Goal: Book appointment/travel/reservation

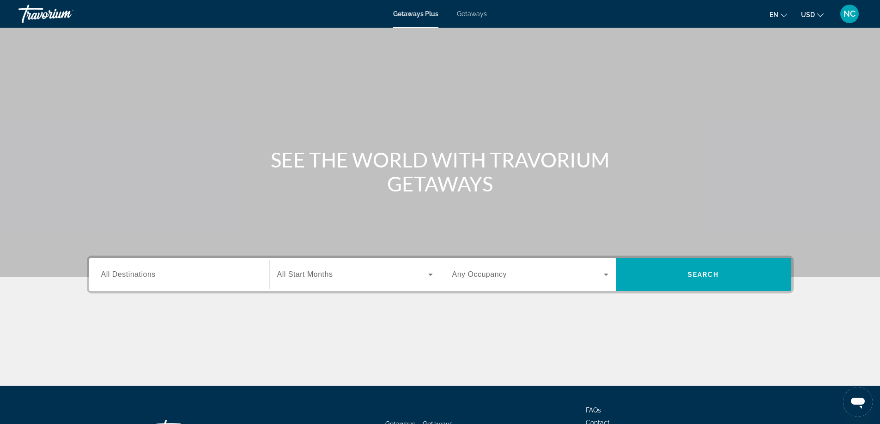
click at [465, 13] on span "Getaways" at bounding box center [472, 13] width 30 height 7
click at [127, 272] on span "All Destinations" at bounding box center [128, 275] width 54 height 8
click at [127, 272] on input "Destination All Destinations" at bounding box center [179, 275] width 156 height 11
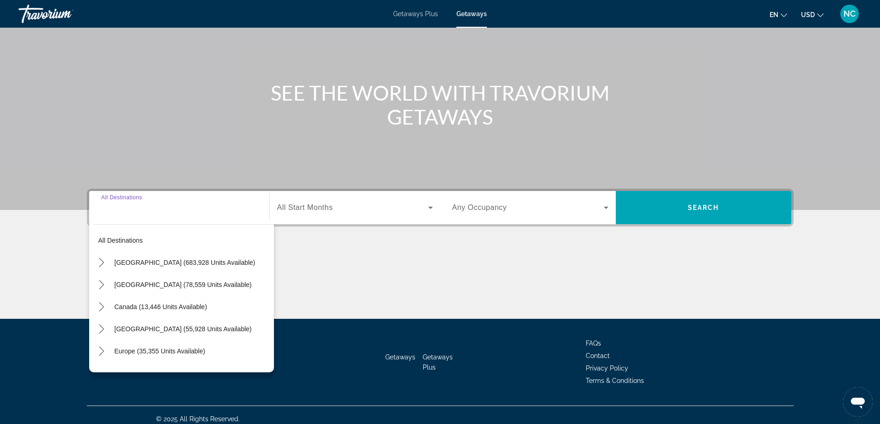
scroll to position [75, 0]
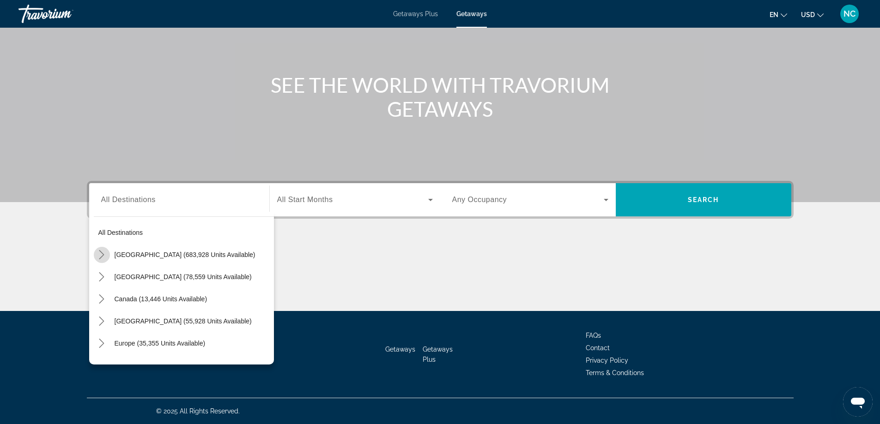
click at [102, 257] on icon "Toggle United States (683,928 units available) submenu" at bounding box center [101, 254] width 9 height 9
click at [112, 276] on icon "Toggle Nevada (11,842 units available) submenu" at bounding box center [110, 276] width 9 height 9
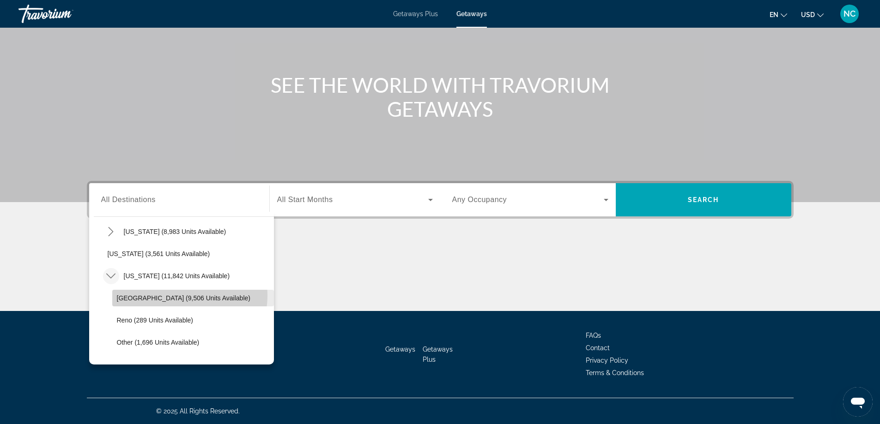
click at [176, 296] on span "Las Vegas (9,506 units available)" at bounding box center [183, 298] width 133 height 7
type input "**********"
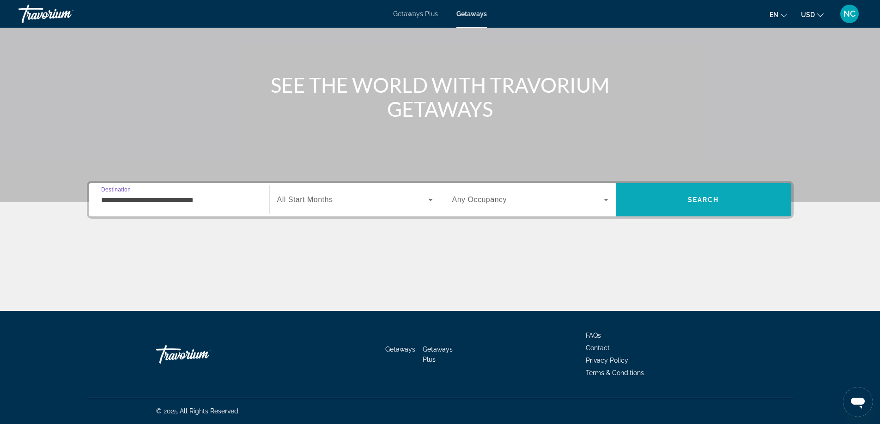
click at [693, 201] on span "Search" at bounding box center [703, 199] width 31 height 7
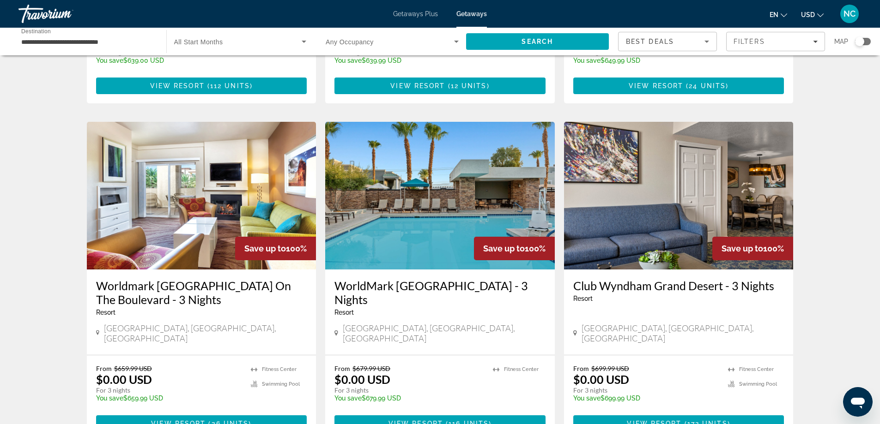
scroll to position [1112, 0]
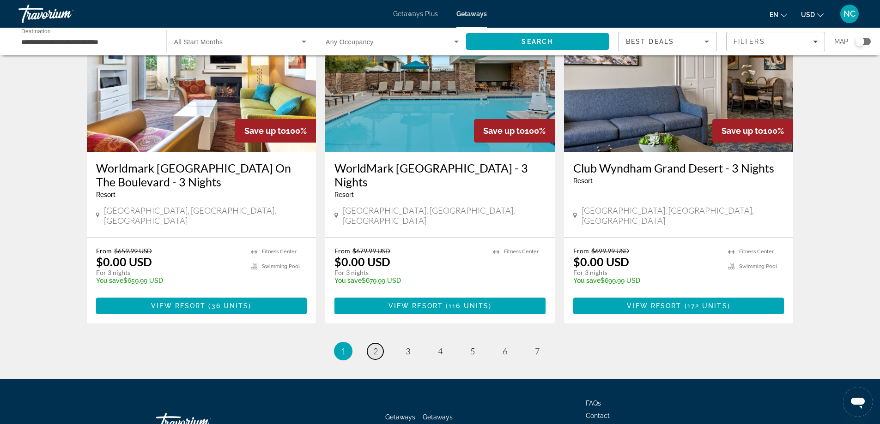
click at [377, 346] on span "2" at bounding box center [375, 351] width 5 height 10
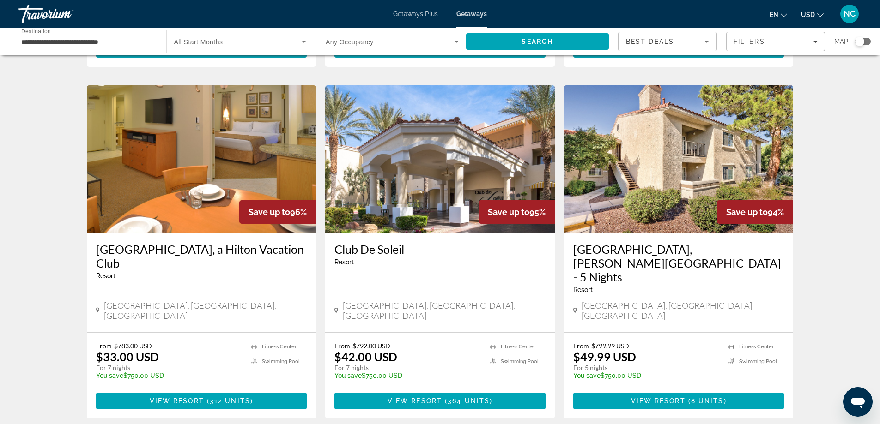
scroll to position [1125, 0]
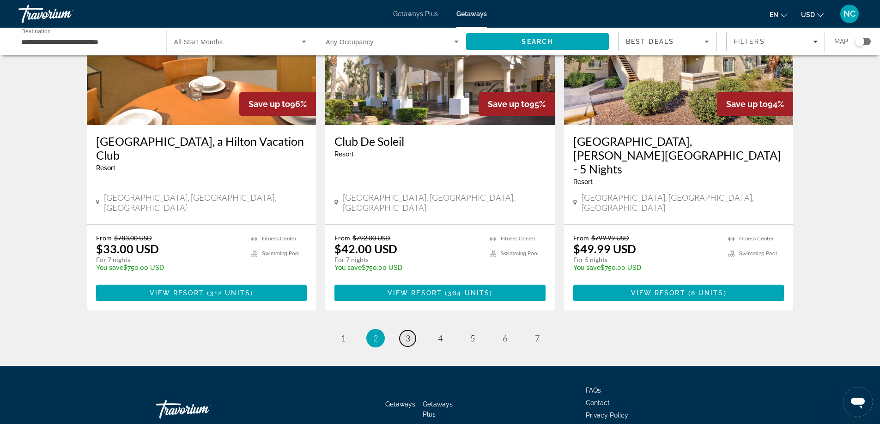
click at [408, 333] on span "3" at bounding box center [408, 338] width 5 height 10
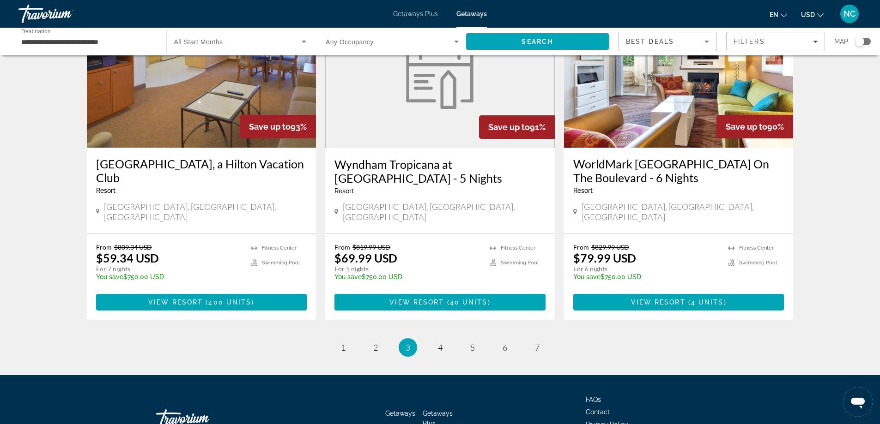
scroll to position [1126, 0]
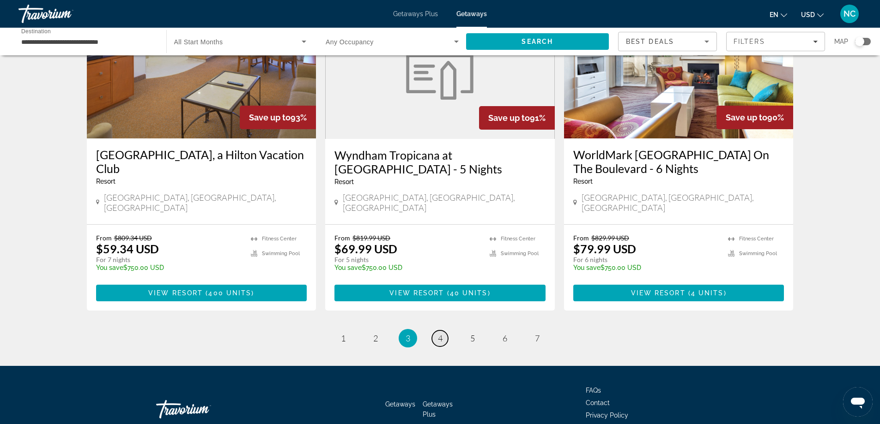
click at [441, 333] on span "4" at bounding box center [440, 338] width 5 height 10
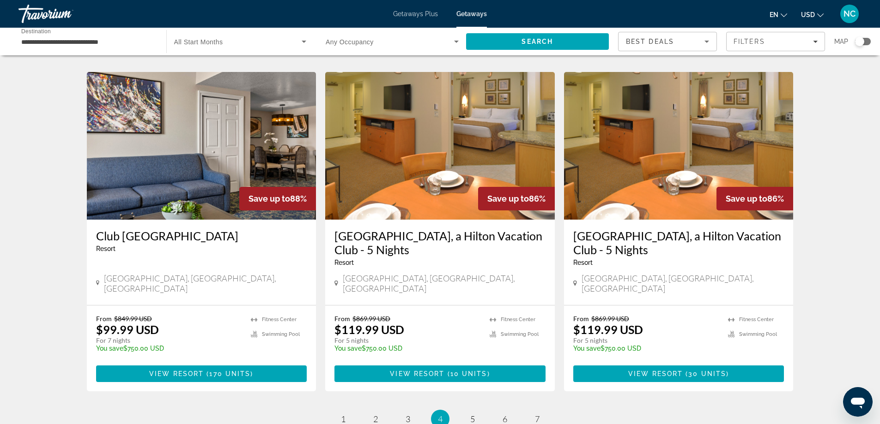
scroll to position [1097, 0]
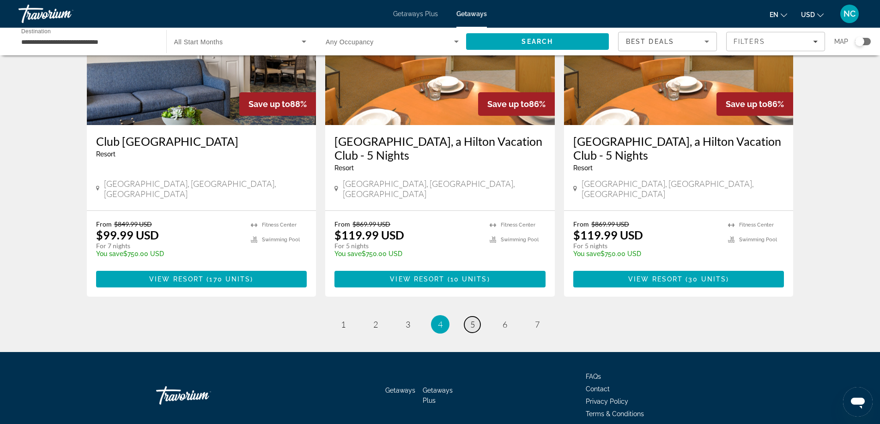
click at [472, 320] on span "5" at bounding box center [472, 325] width 5 height 10
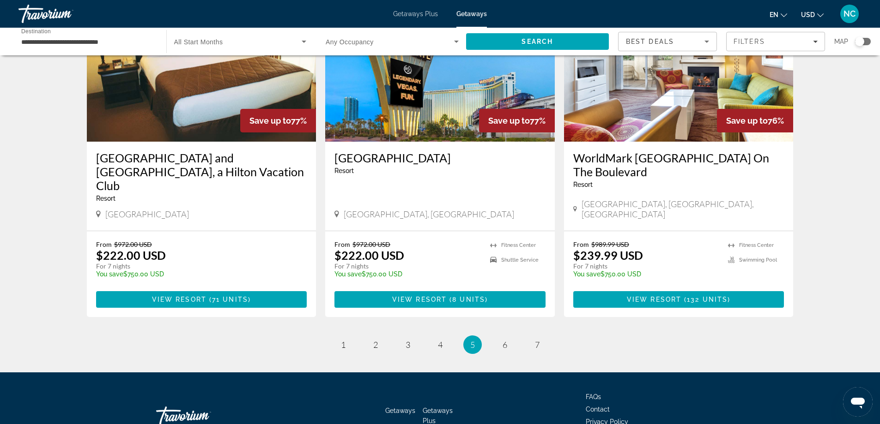
scroll to position [1108, 0]
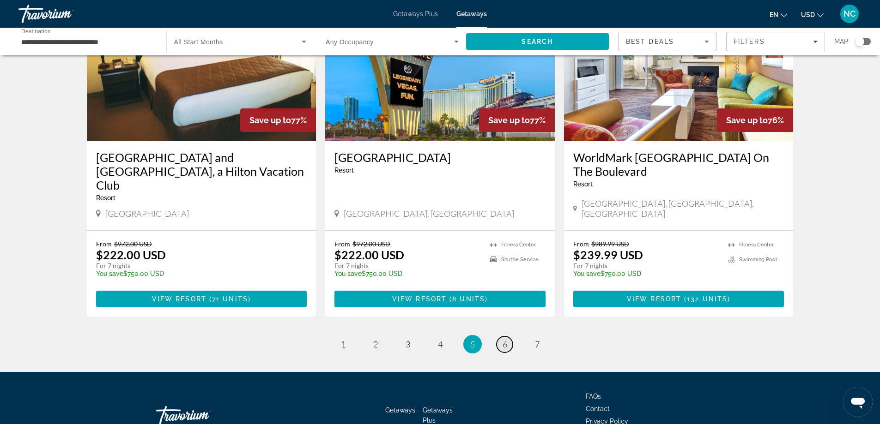
click at [503, 339] on span "6" at bounding box center [504, 344] width 5 height 10
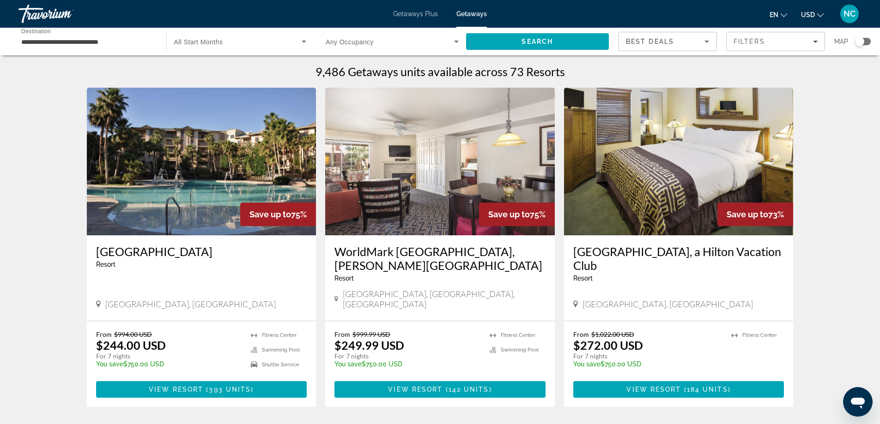
click at [54, 41] on input "**********" at bounding box center [87, 41] width 133 height 11
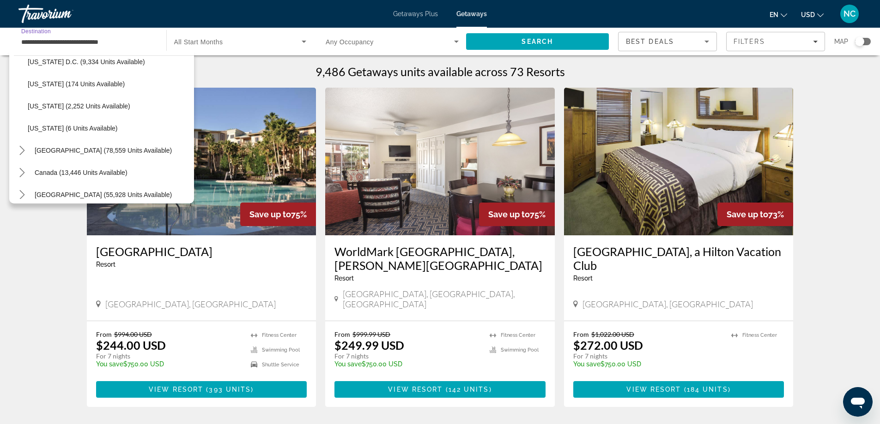
scroll to position [1062, 0]
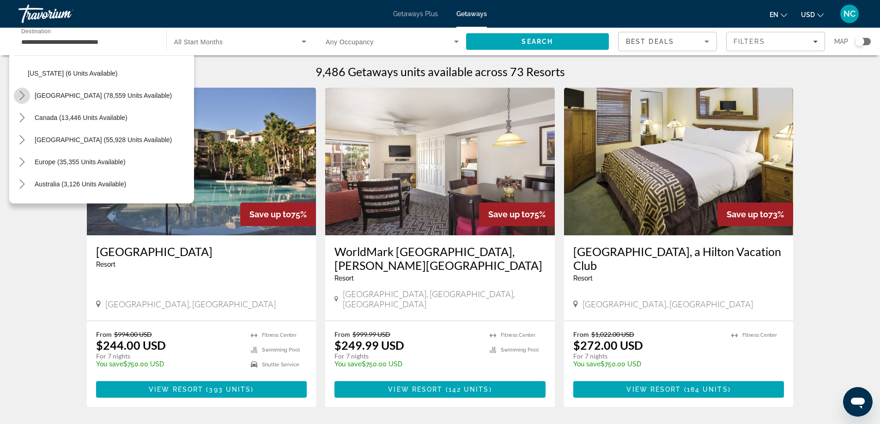
click at [22, 95] on icon "Toggle Mexico (78,559 units available) submenu" at bounding box center [22, 95] width 9 height 9
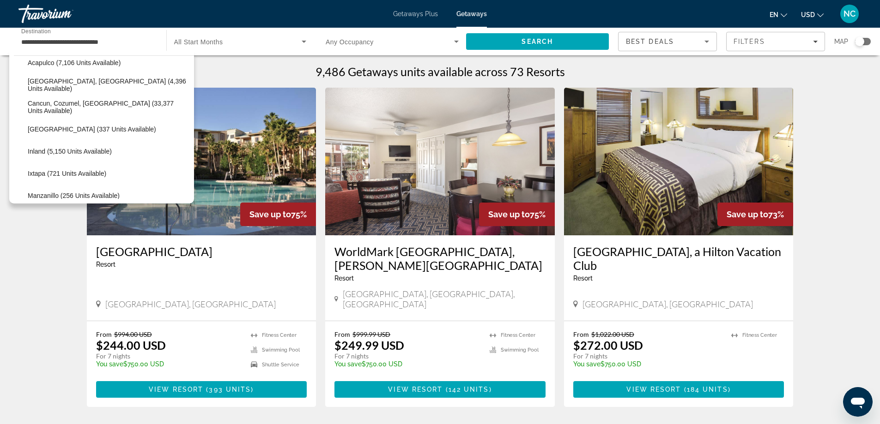
scroll to position [1091, 0]
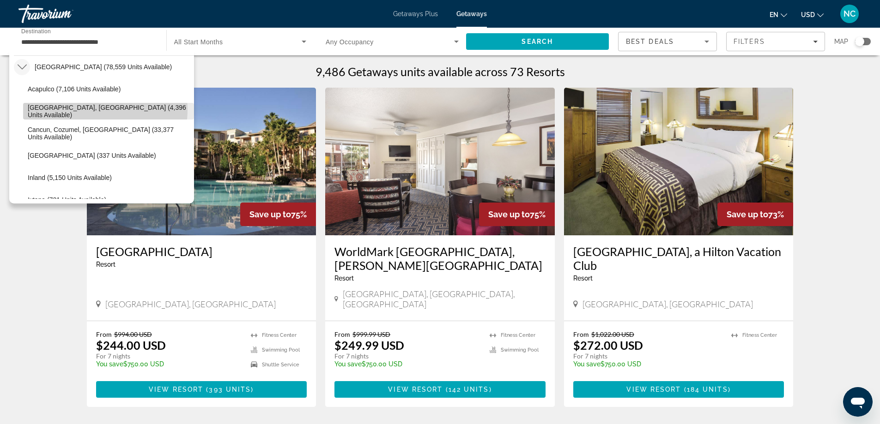
click at [90, 110] on span "Baja Peninsula, Los Cabos (4,396 units available)" at bounding box center [109, 111] width 162 height 15
type input "**********"
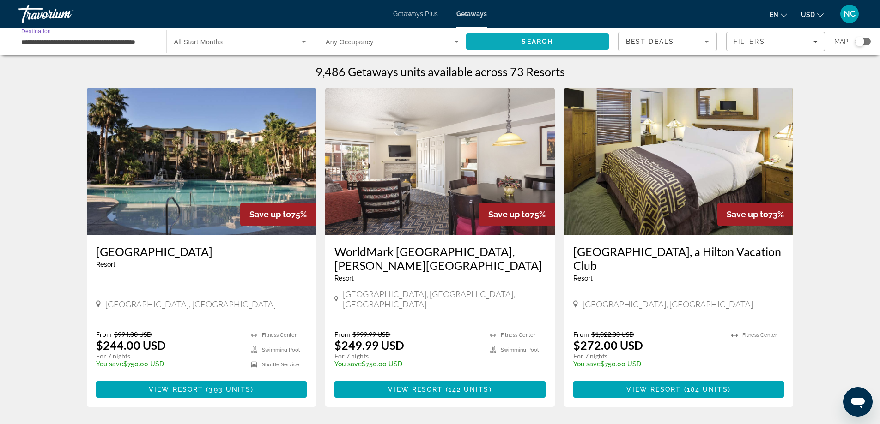
click at [538, 38] on span "Search" at bounding box center [536, 41] width 31 height 7
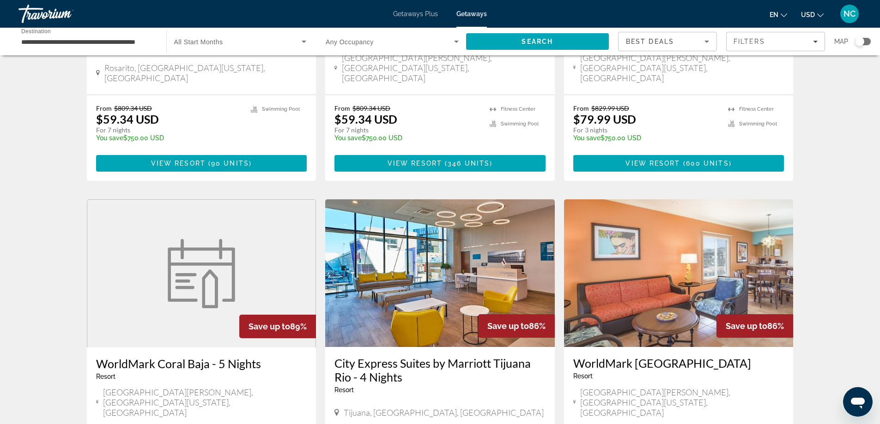
scroll to position [1126, 0]
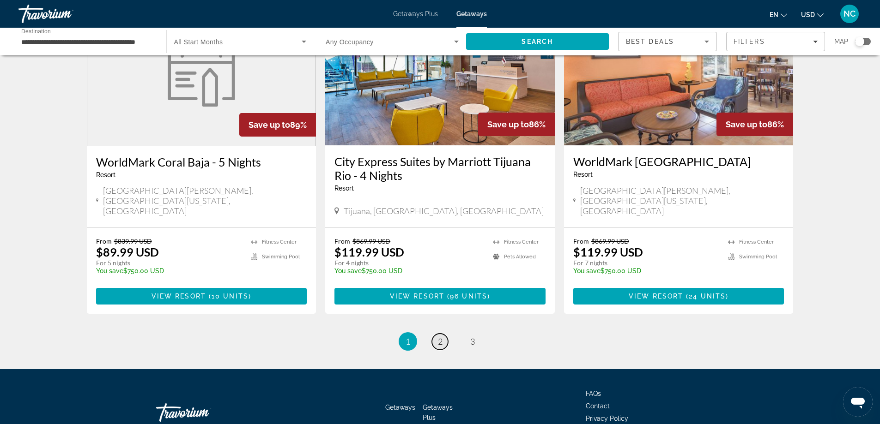
click at [442, 337] on span "2" at bounding box center [440, 342] width 5 height 10
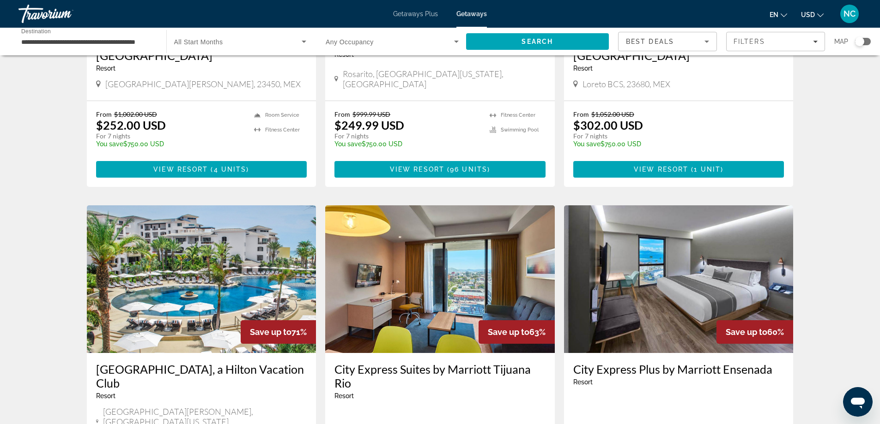
scroll to position [554, 0]
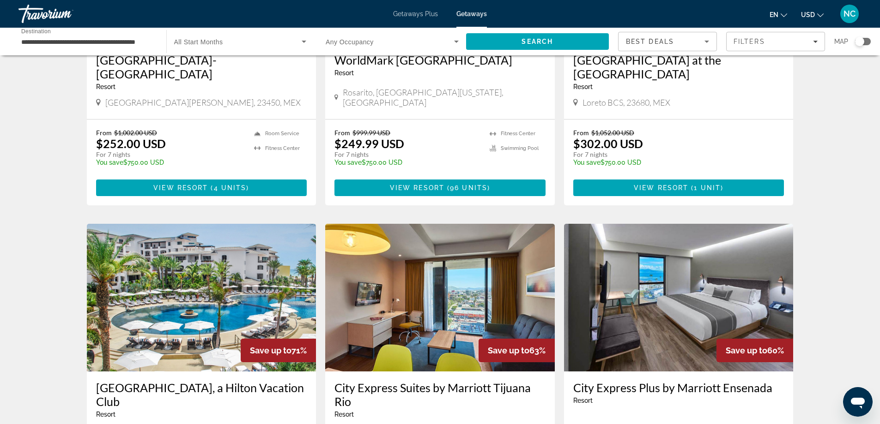
click at [176, 229] on img "Main content" at bounding box center [202, 298] width 230 height 148
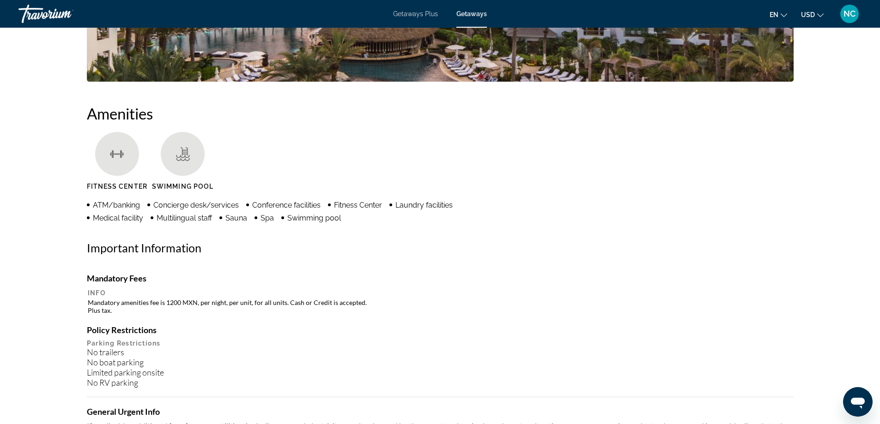
scroll to position [416, 0]
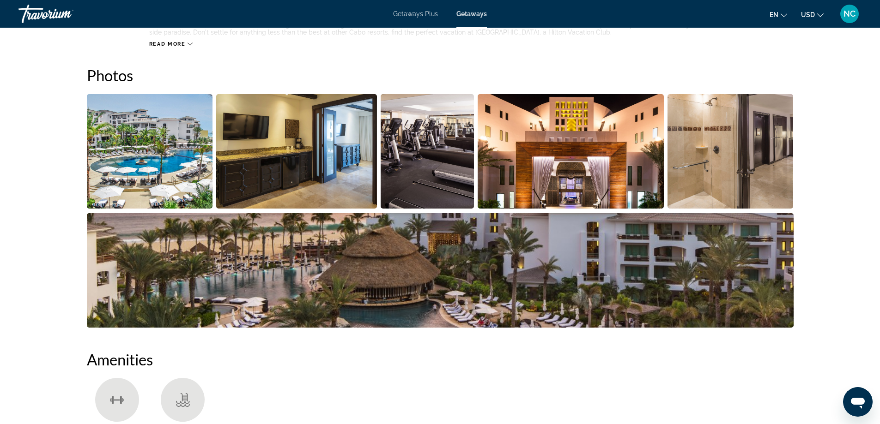
click at [151, 149] on img "Open full-screen image slider" at bounding box center [150, 151] width 126 height 115
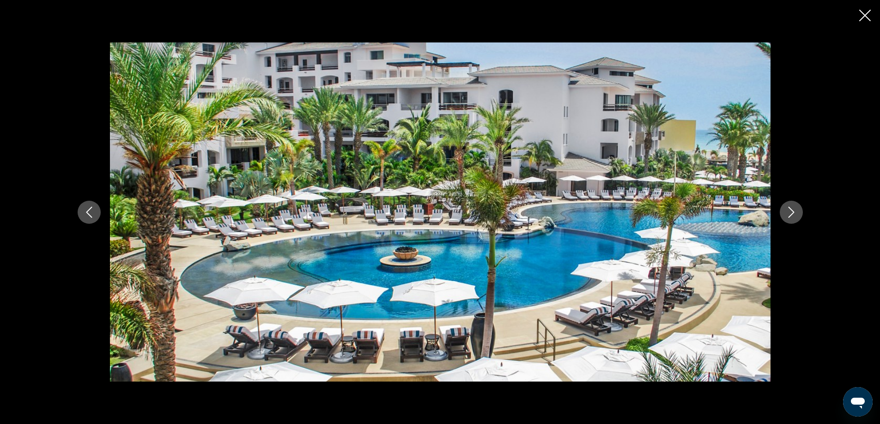
click at [791, 211] on icon "Next image" at bounding box center [791, 212] width 11 height 11
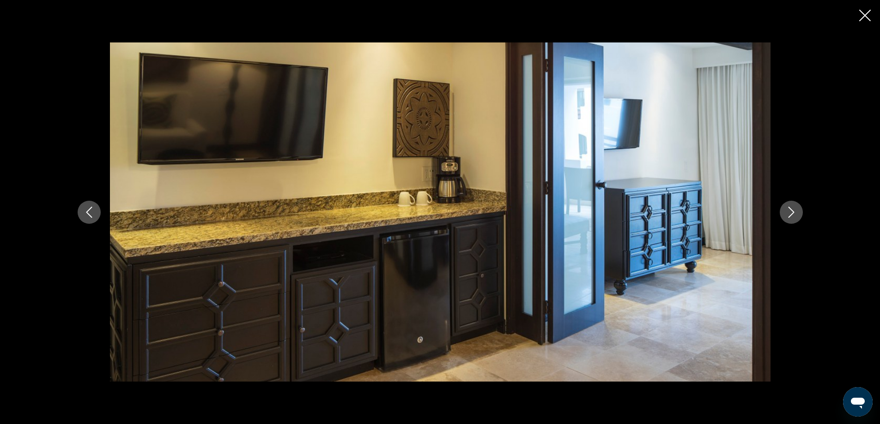
click at [791, 211] on icon "Next image" at bounding box center [791, 212] width 11 height 11
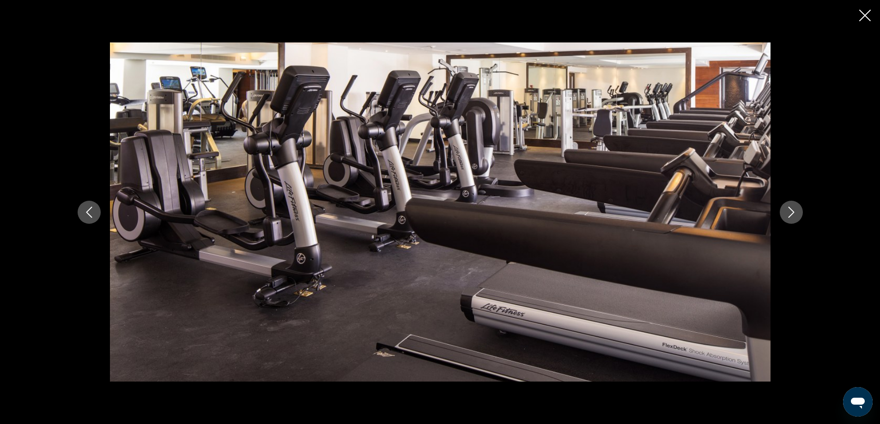
click at [791, 211] on icon "Next image" at bounding box center [791, 212] width 11 height 11
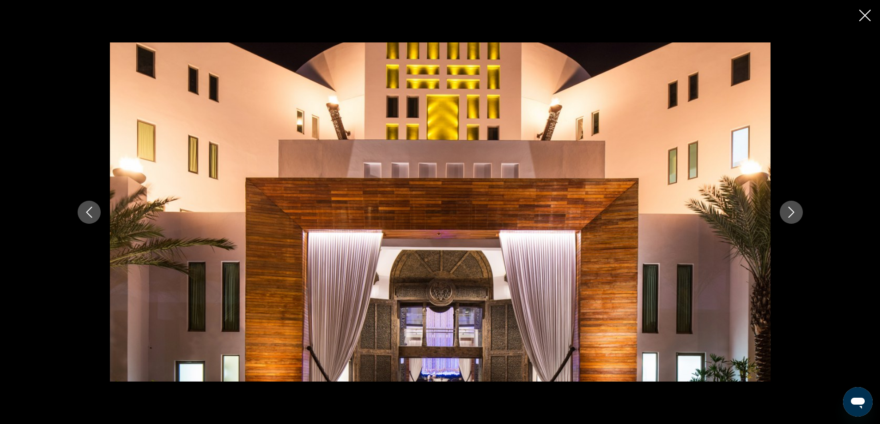
click at [791, 211] on icon "Next image" at bounding box center [791, 212] width 11 height 11
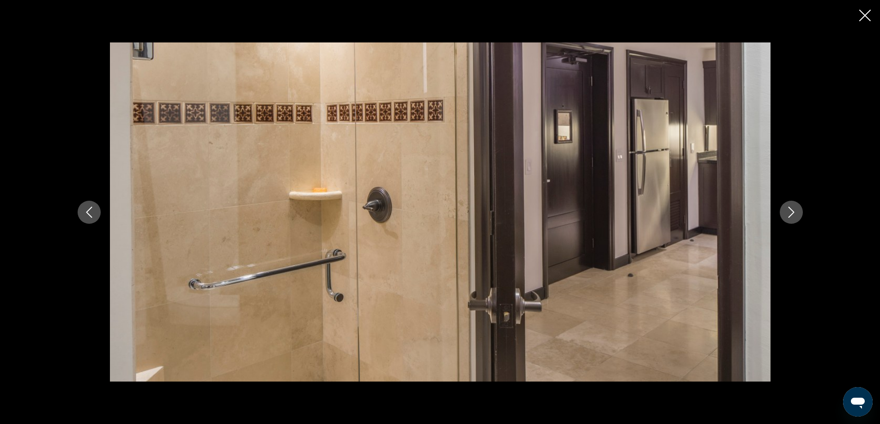
click at [791, 211] on icon "Next image" at bounding box center [791, 212] width 11 height 11
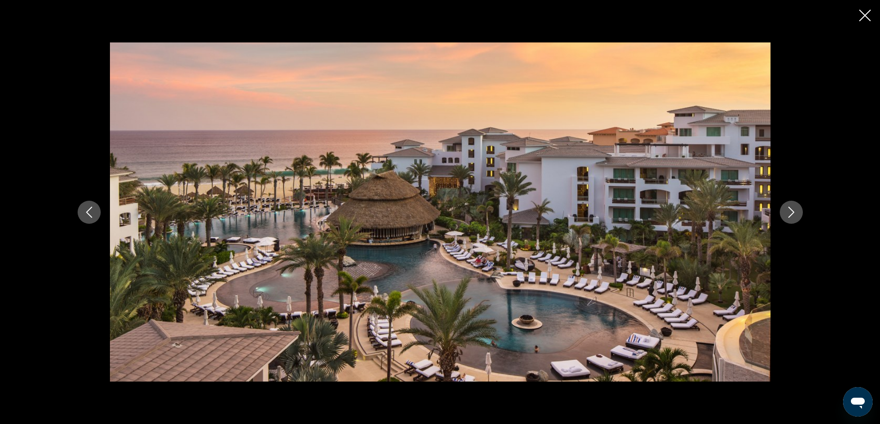
click at [791, 211] on icon "Next image" at bounding box center [791, 212] width 11 height 11
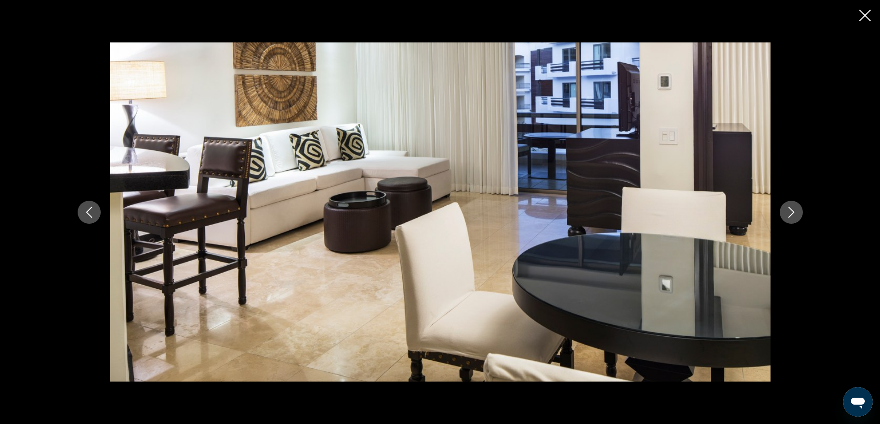
click at [791, 211] on icon "Next image" at bounding box center [791, 212] width 11 height 11
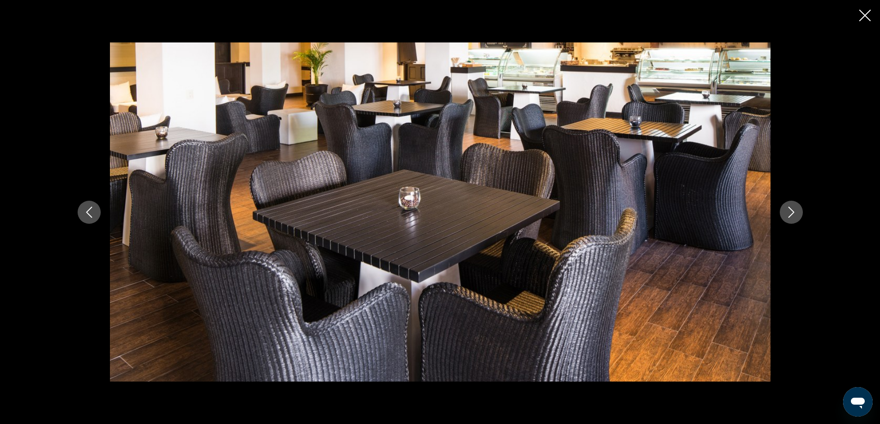
click at [791, 211] on icon "Next image" at bounding box center [791, 212] width 11 height 11
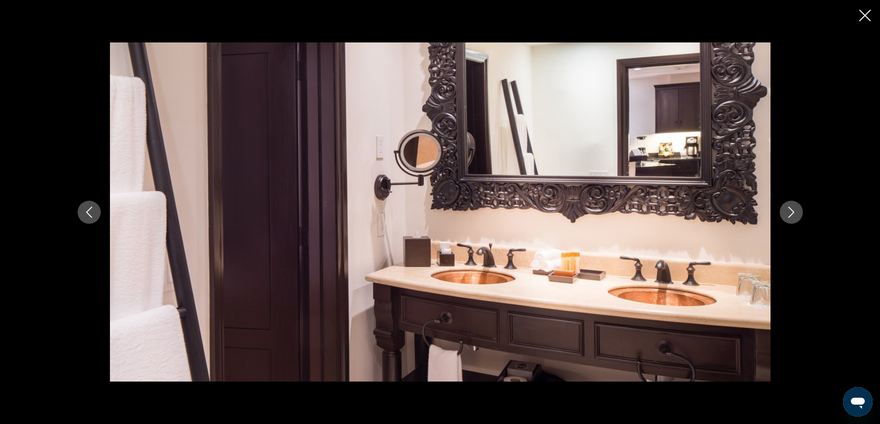
click at [791, 211] on icon "Next image" at bounding box center [791, 212] width 11 height 11
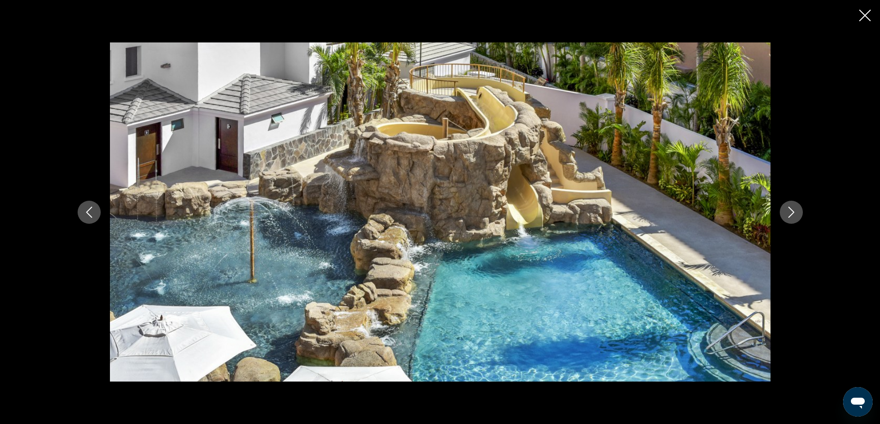
click at [791, 211] on icon "Next image" at bounding box center [791, 212] width 11 height 11
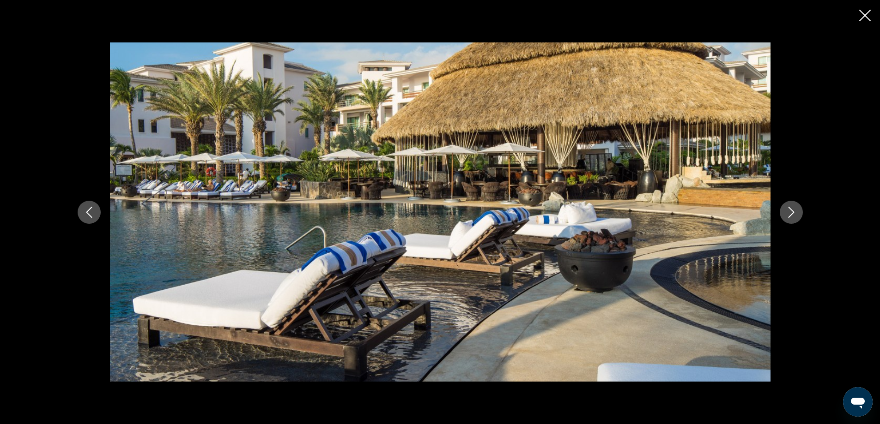
click at [791, 211] on icon "Next image" at bounding box center [791, 212] width 11 height 11
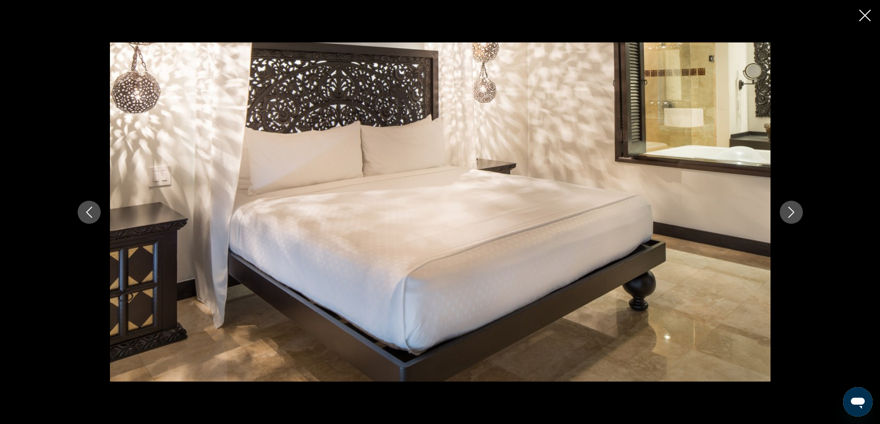
click at [791, 211] on icon "Next image" at bounding box center [791, 212] width 11 height 11
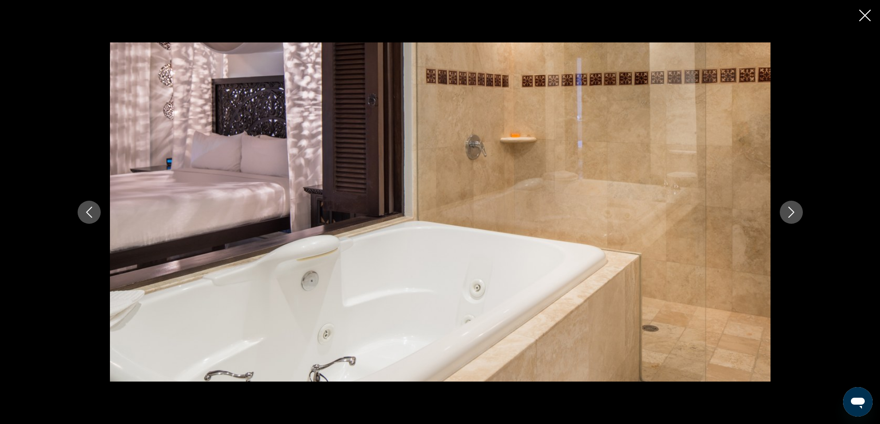
click at [791, 211] on icon "Next image" at bounding box center [791, 212] width 11 height 11
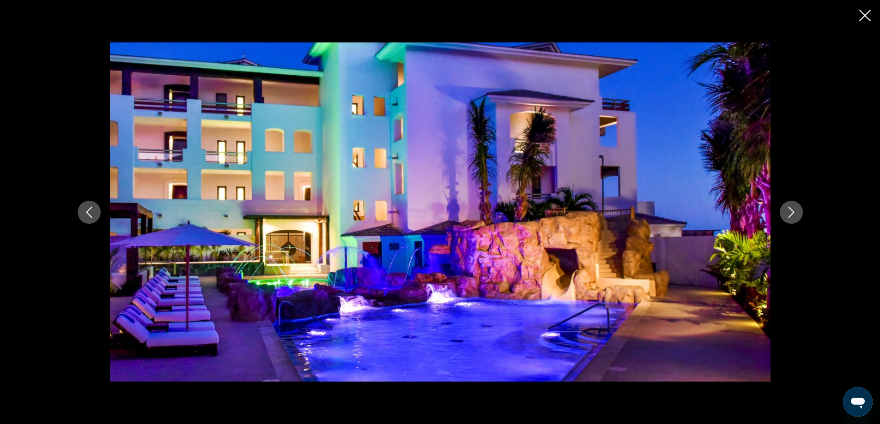
click at [791, 211] on icon "Next image" at bounding box center [791, 212] width 11 height 11
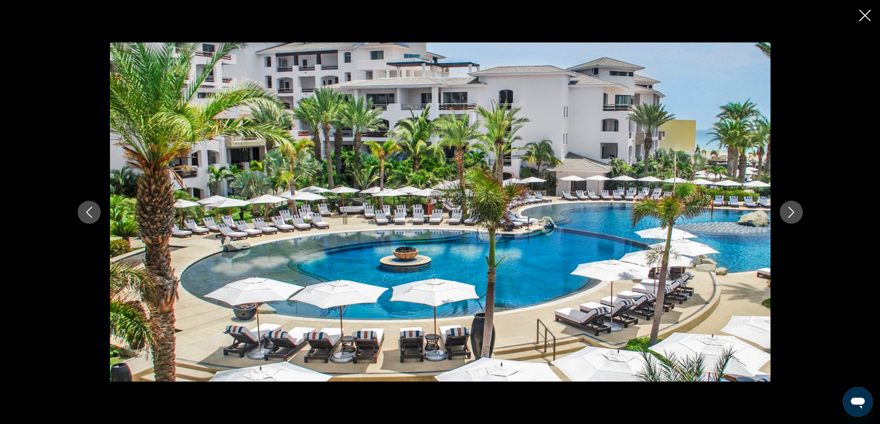
click at [791, 211] on icon "Next image" at bounding box center [791, 212] width 11 height 11
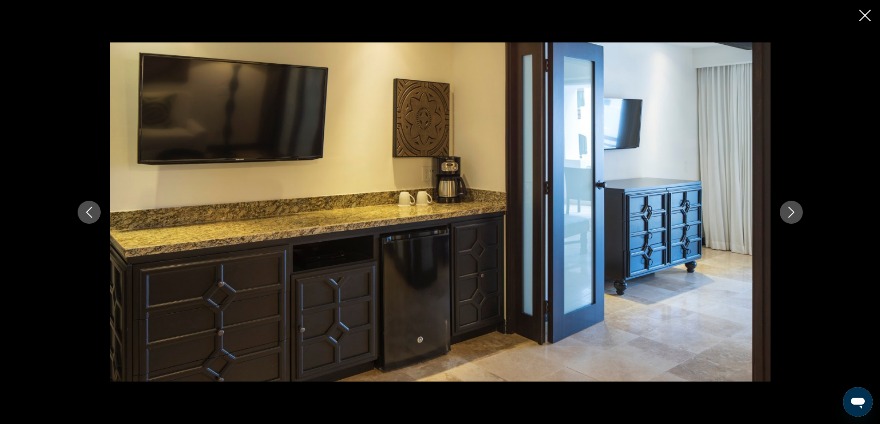
click at [791, 211] on icon "Next image" at bounding box center [791, 212] width 11 height 11
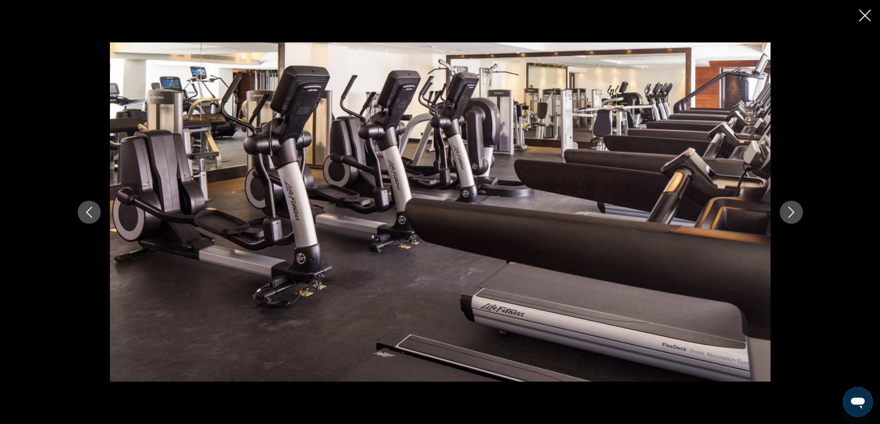
click at [867, 16] on icon "Close slideshow" at bounding box center [865, 16] width 12 height 12
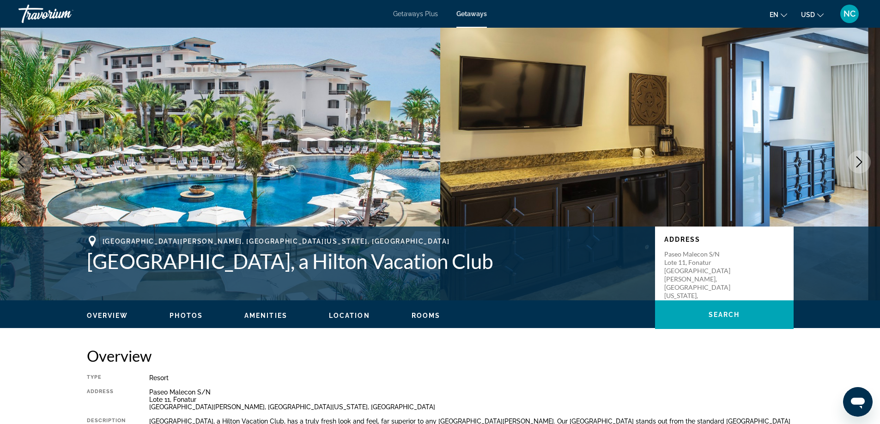
scroll to position [0, 0]
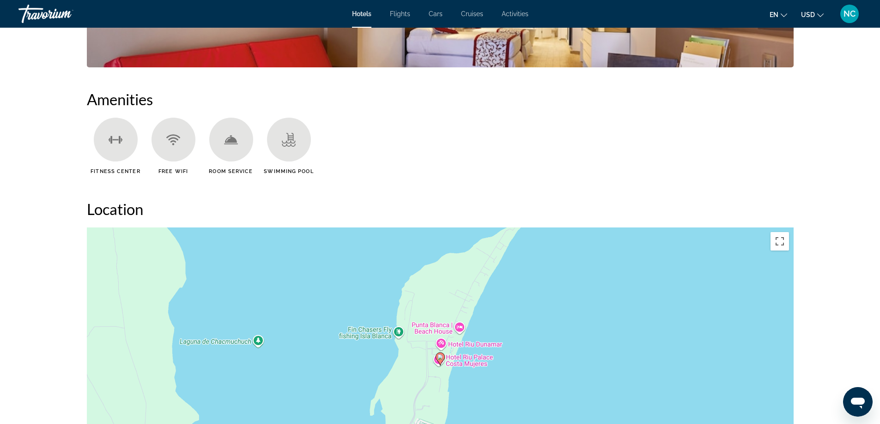
scroll to position [924, 0]
